Goal: Check status: Check status

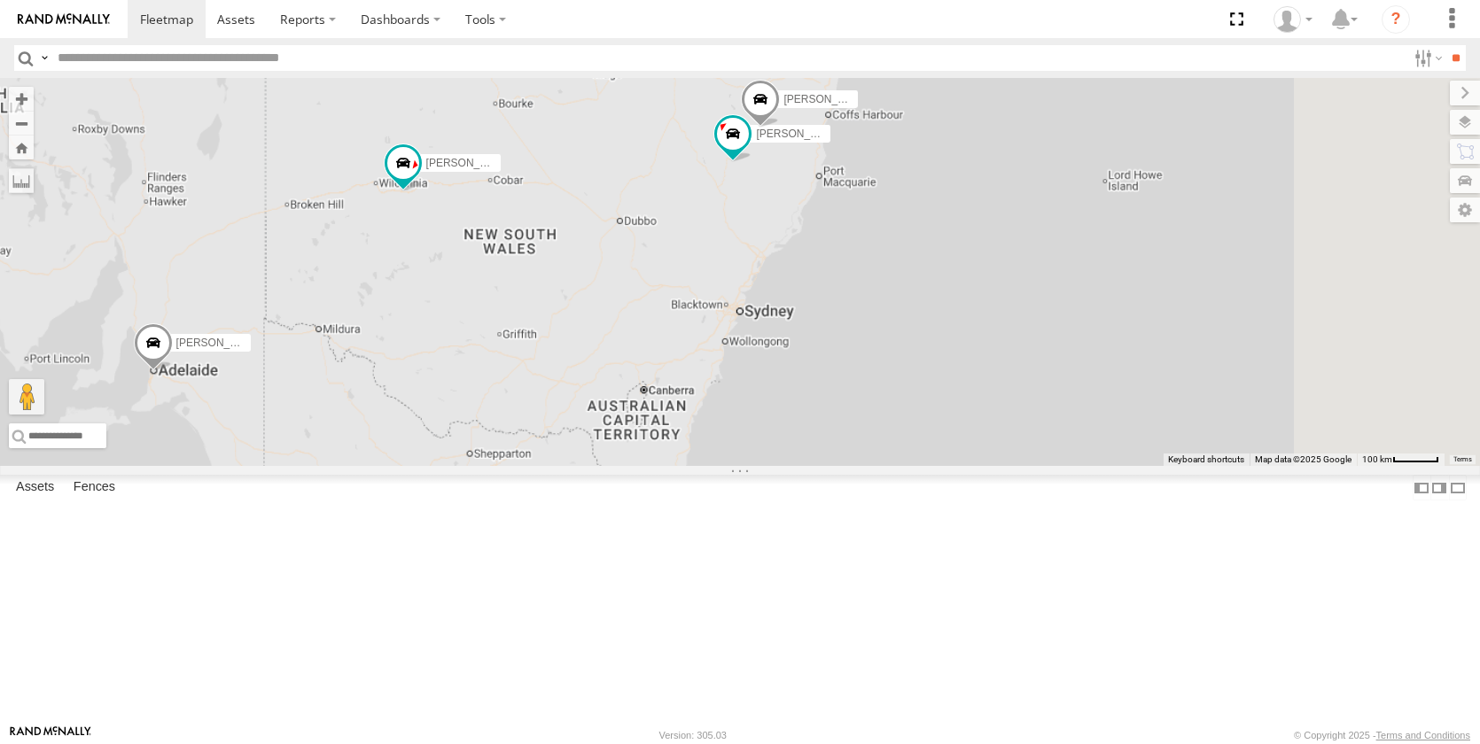
drag, startPoint x: 1156, startPoint y: 460, endPoint x: 724, endPoint y: 401, distance: 435.7
click at [715, 405] on div "[PERSON_NAME] [PERSON_NAME] - NEW ute [PERSON_NAME] [PERSON_NAME]" at bounding box center [740, 272] width 1480 height 388
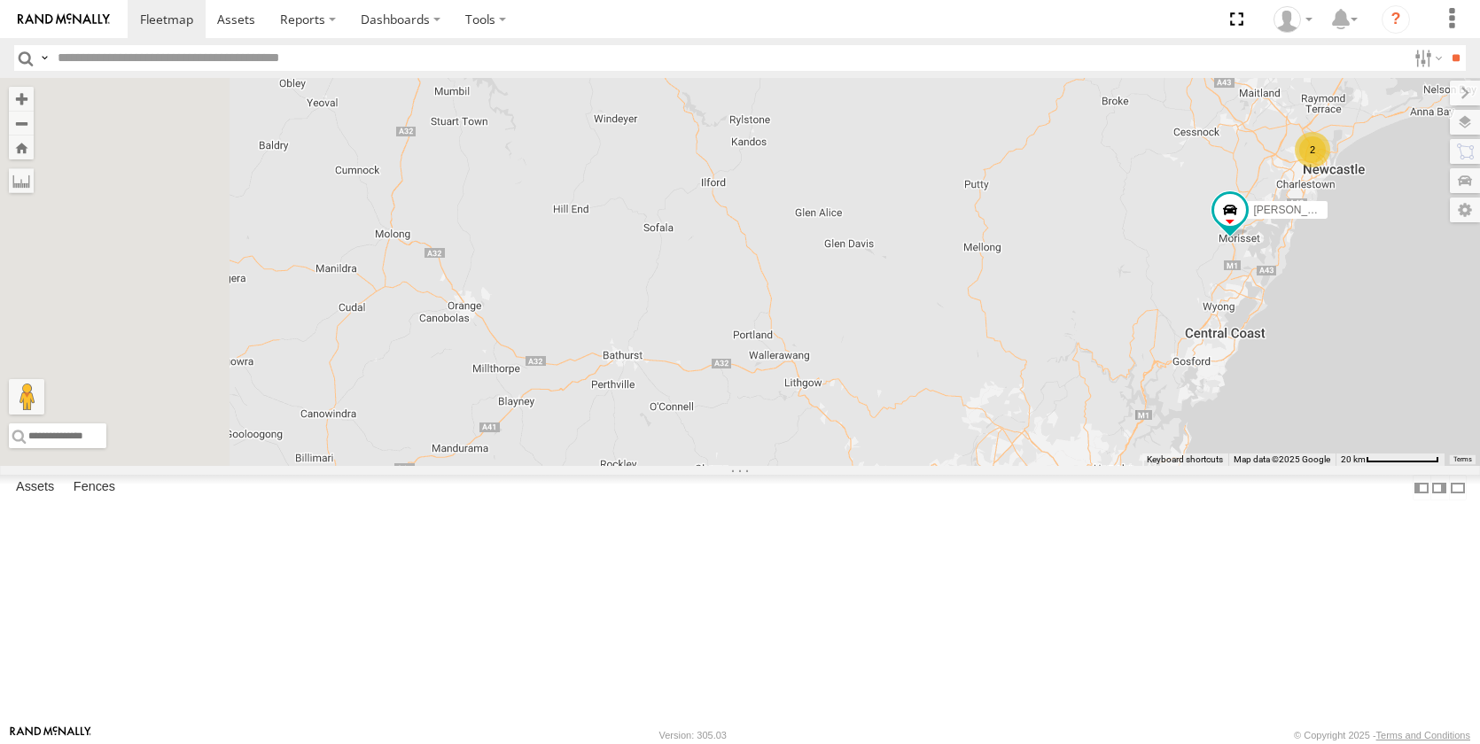
drag, startPoint x: 1091, startPoint y: 667, endPoint x: 1282, endPoint y: 612, distance: 199.2
click at [1313, 466] on div "[PERSON_NAME] [PERSON_NAME] [PERSON_NAME] [PERSON_NAME] 2" at bounding box center [740, 272] width 1480 height 388
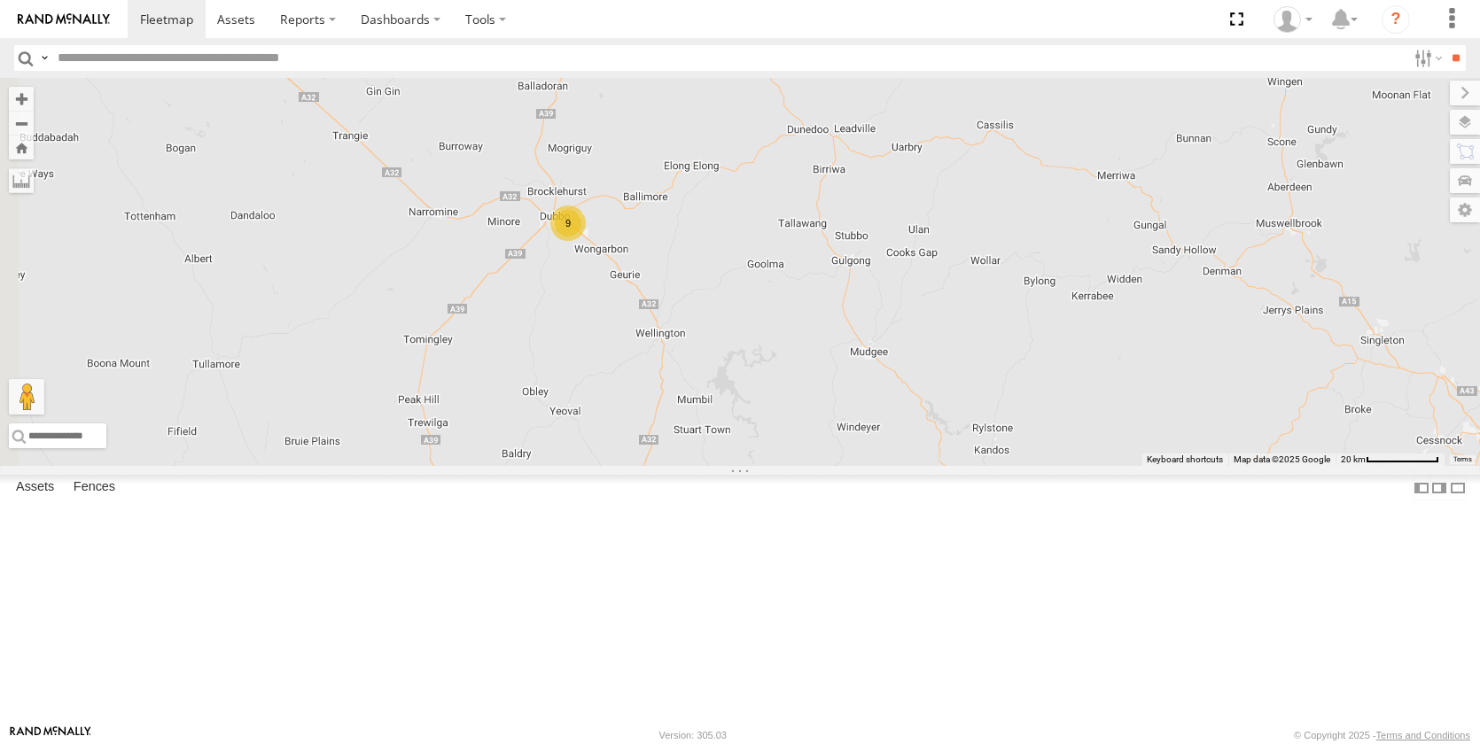
drag, startPoint x: 736, startPoint y: 365, endPoint x: 970, endPoint y: 640, distance: 360.3
click at [979, 466] on div "[PERSON_NAME] [PERSON_NAME] [PERSON_NAME] [PERSON_NAME] 2 9" at bounding box center [740, 272] width 1480 height 388
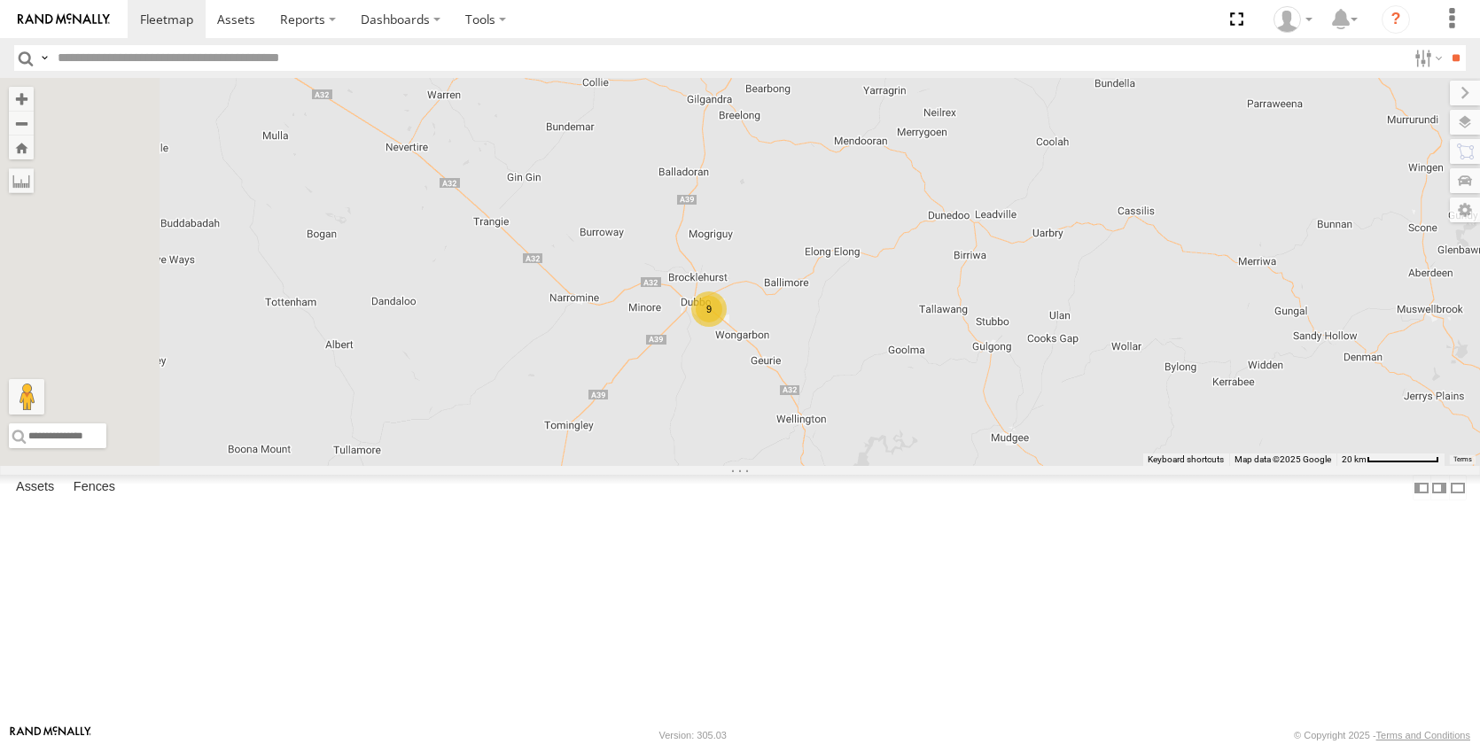
drag, startPoint x: 750, startPoint y: 494, endPoint x: 863, endPoint y: 548, distance: 125.7
click at [863, 466] on div "[PERSON_NAME] [PERSON_NAME] [PERSON_NAME] [PERSON_NAME] 2 9" at bounding box center [740, 272] width 1480 height 388
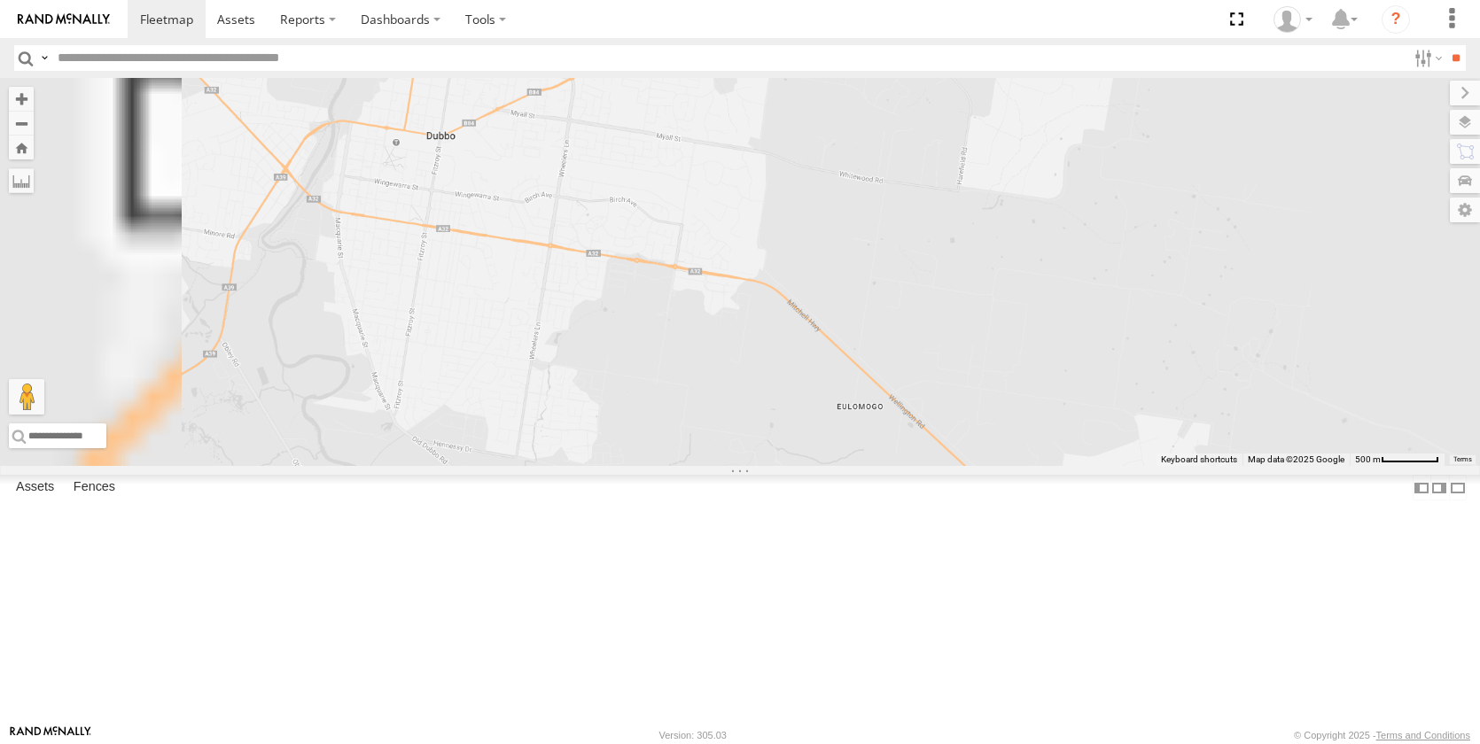
drag, startPoint x: 813, startPoint y: 404, endPoint x: 779, endPoint y: 665, distance: 262.7
click at [778, 466] on div "[PERSON_NAME] [PERSON_NAME] [PERSON_NAME] [PERSON_NAME]" at bounding box center [740, 272] width 1480 height 388
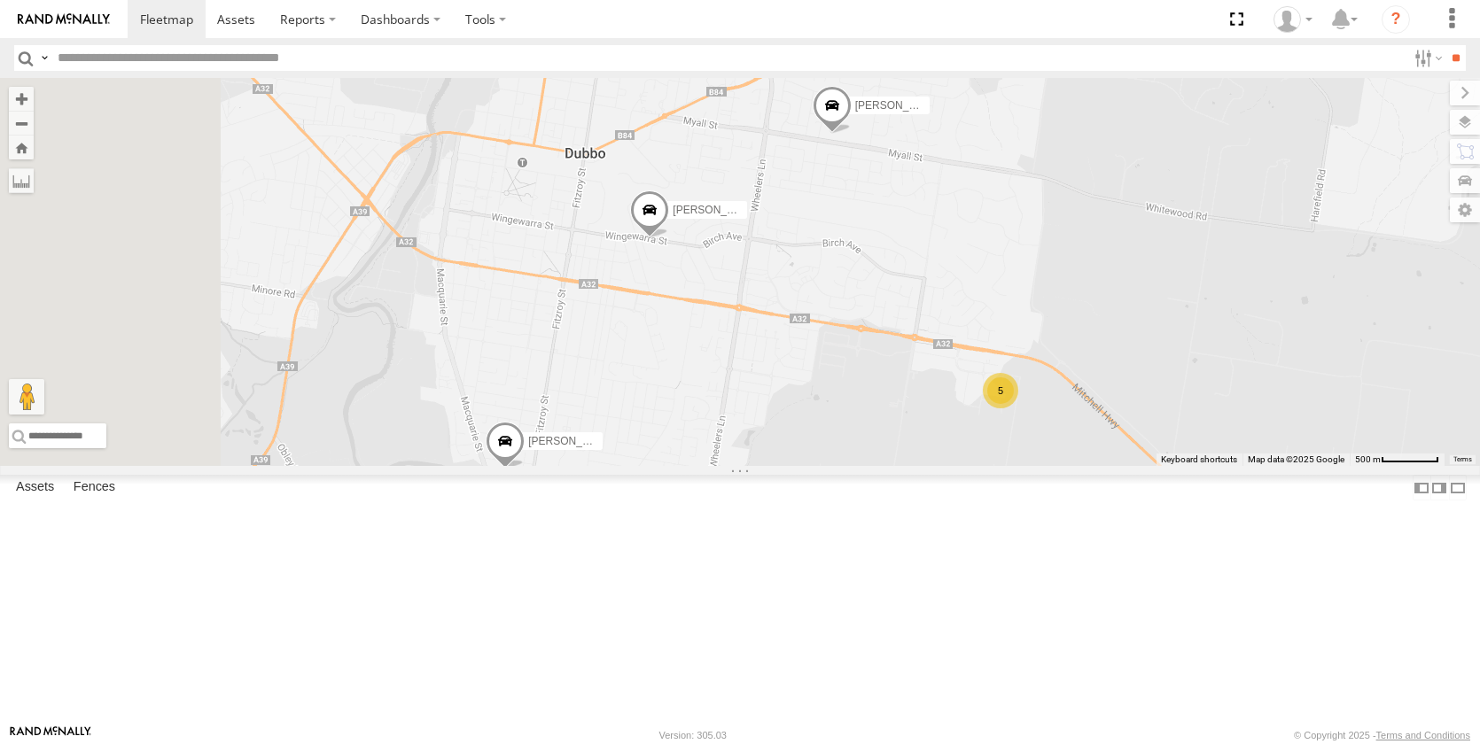
drag, startPoint x: 791, startPoint y: 471, endPoint x: 1005, endPoint y: 514, distance: 218.8
click at [1005, 466] on div "[PERSON_NAME] [PERSON_NAME] [PERSON_NAME] [PERSON_NAME] 5 [PERSON_NAME] [PERSON…" at bounding box center [740, 272] width 1480 height 388
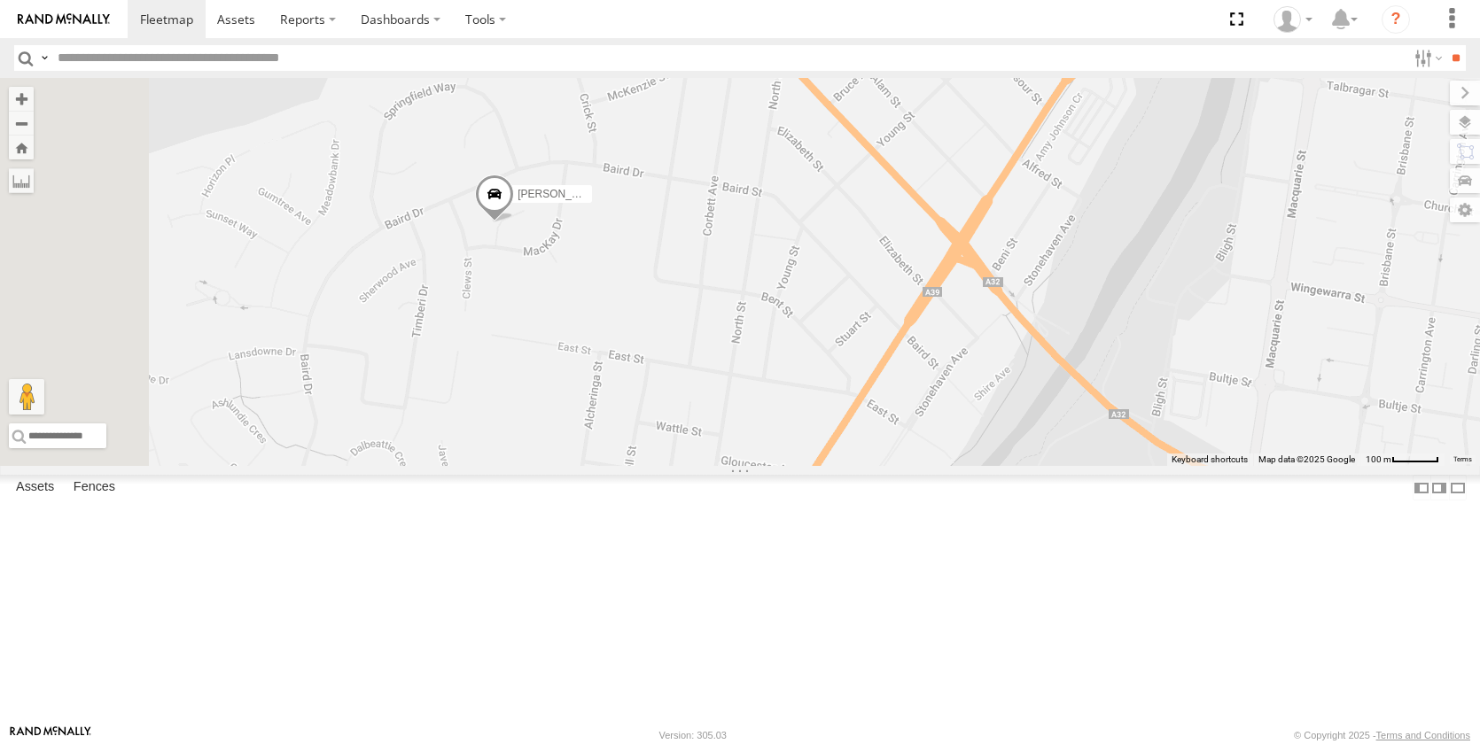
drag, startPoint x: 633, startPoint y: 376, endPoint x: 746, endPoint y: 418, distance: 121.2
click at [746, 418] on div "[PERSON_NAME] [PERSON_NAME] [PERSON_NAME] [PERSON_NAME] [PERSON_NAME] [PERSON_N…" at bounding box center [740, 272] width 1480 height 388
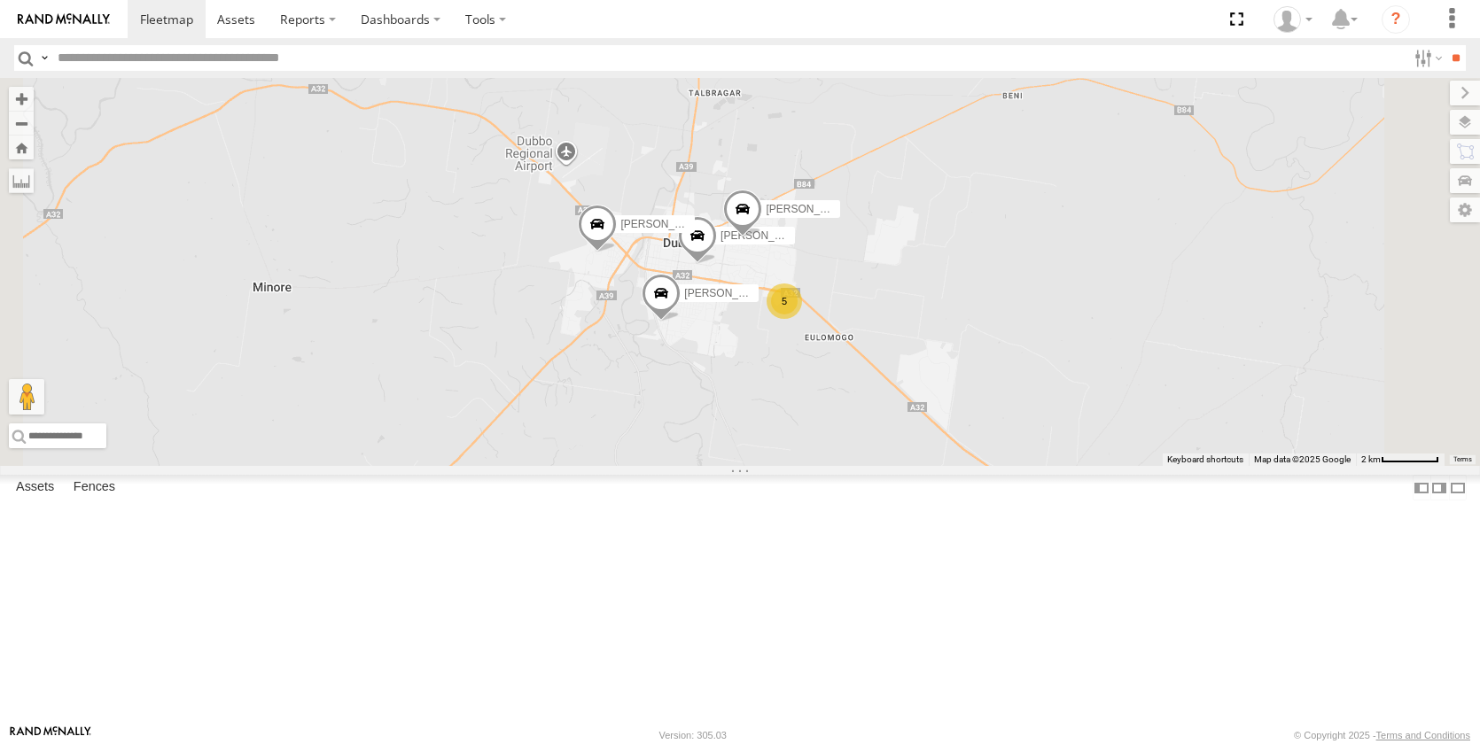
drag, startPoint x: 939, startPoint y: 548, endPoint x: 811, endPoint y: 469, distance: 150.0
click at [821, 466] on div "[PERSON_NAME] [PERSON_NAME] [PERSON_NAME] [PERSON_NAME] [PERSON_NAME] [PERSON_N…" at bounding box center [740, 272] width 1480 height 388
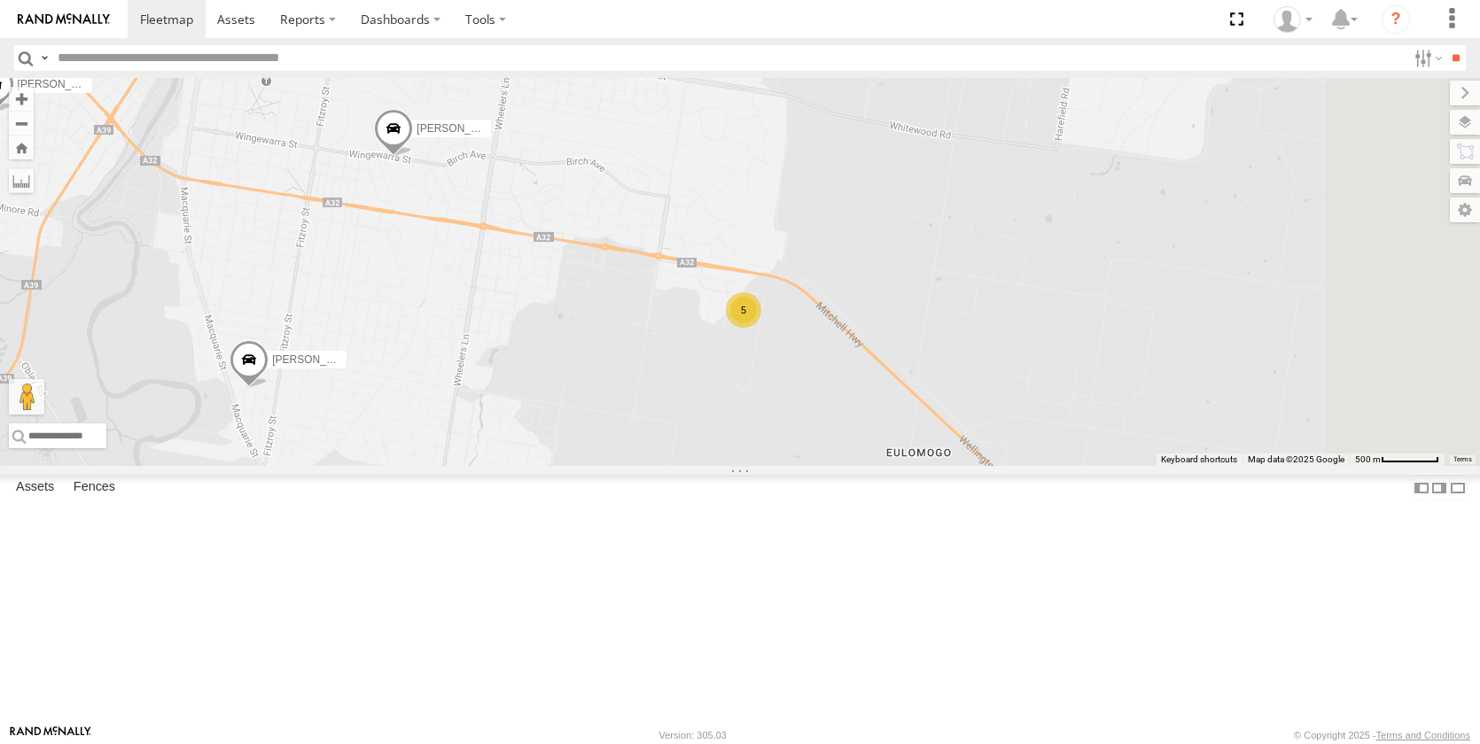
drag, startPoint x: 916, startPoint y: 294, endPoint x: 649, endPoint y: 377, distance: 280.1
click at [600, 370] on div "[PERSON_NAME] [PERSON_NAME] [PERSON_NAME] [PERSON_NAME] [PERSON_NAME] [PERSON_N…" at bounding box center [740, 272] width 1480 height 388
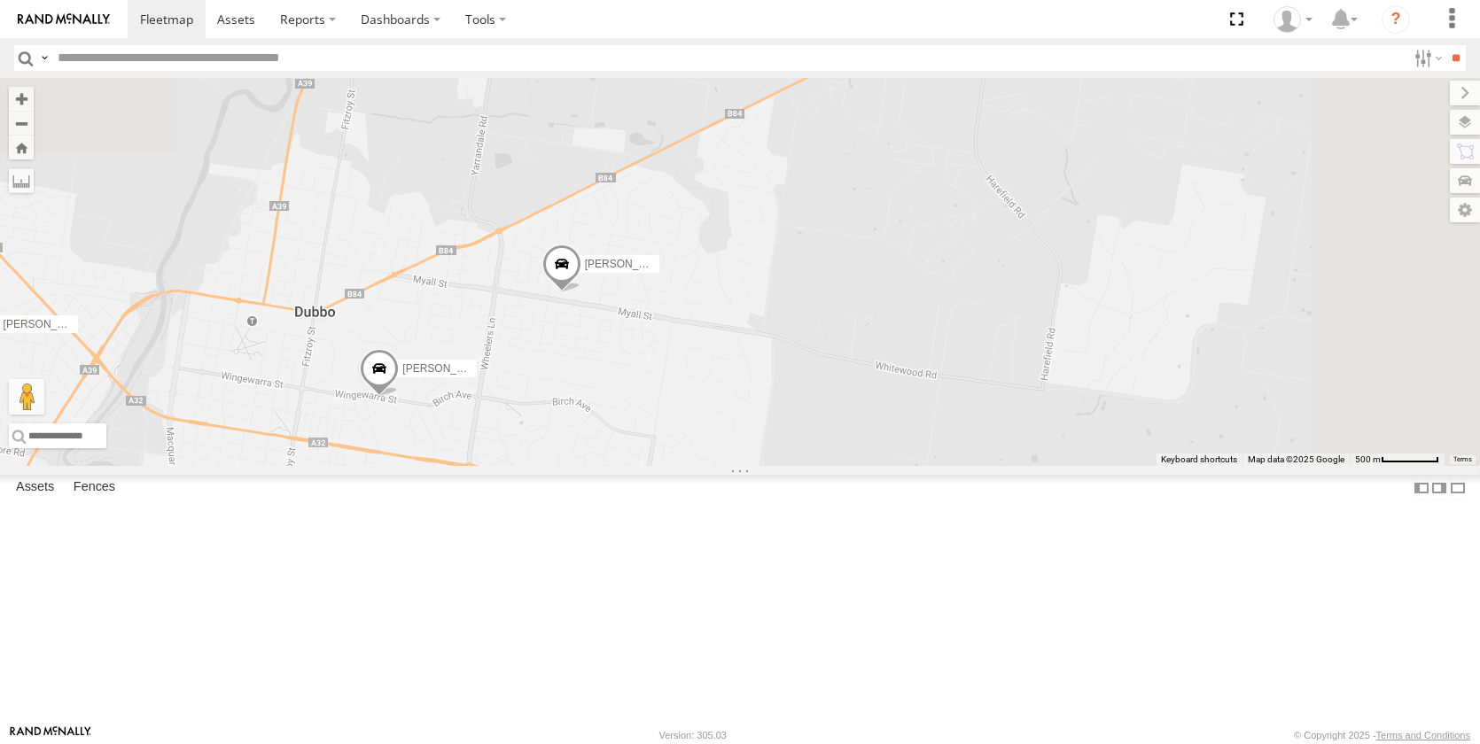
drag, startPoint x: 795, startPoint y: 189, endPoint x: 791, endPoint y: 421, distance: 232.2
click at [581, 292] on span at bounding box center [561, 269] width 39 height 48
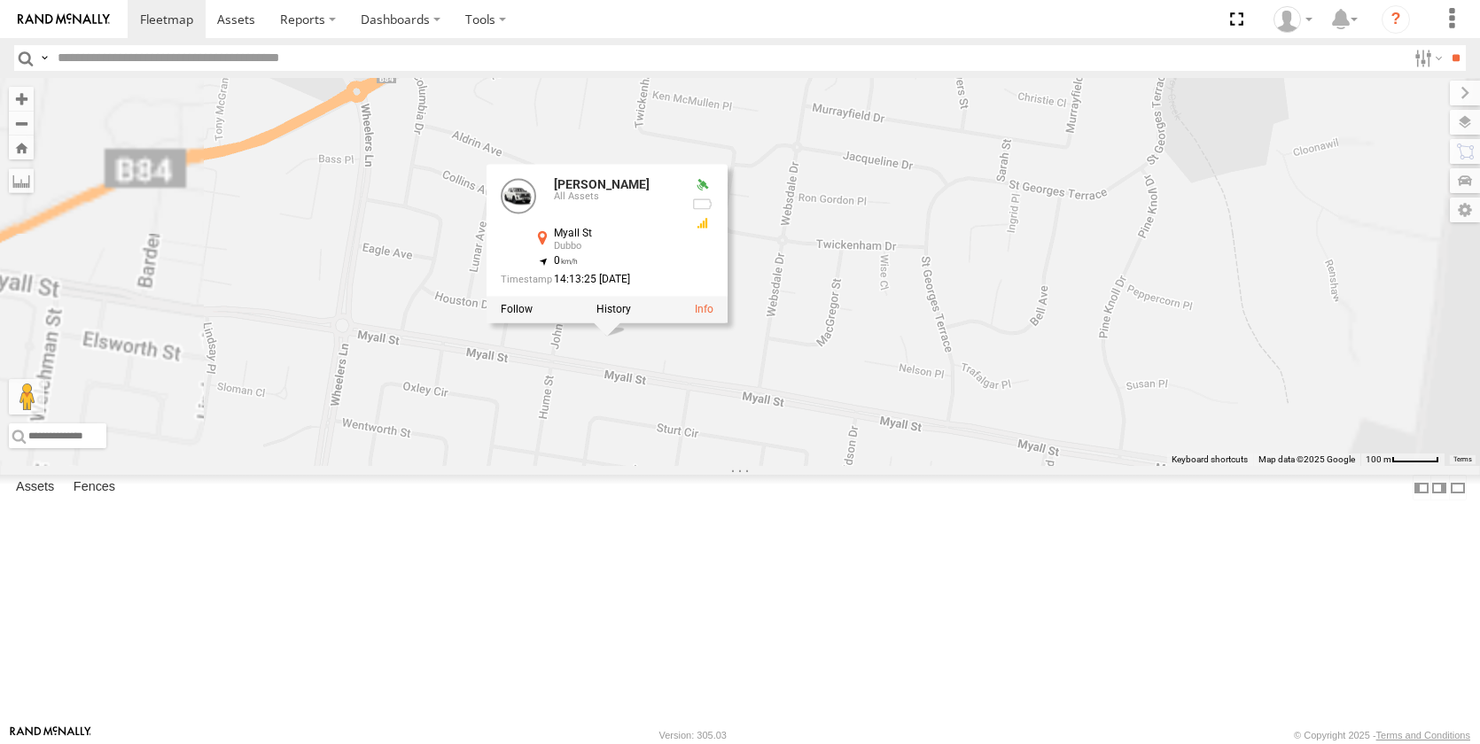
click at [929, 466] on div "[PERSON_NAME] [PERSON_NAME] [PERSON_NAME] [PERSON_NAME] [PERSON_NAME] [PERSON_N…" at bounding box center [740, 272] width 1480 height 388
